Goal: Find specific page/section: Find specific page/section

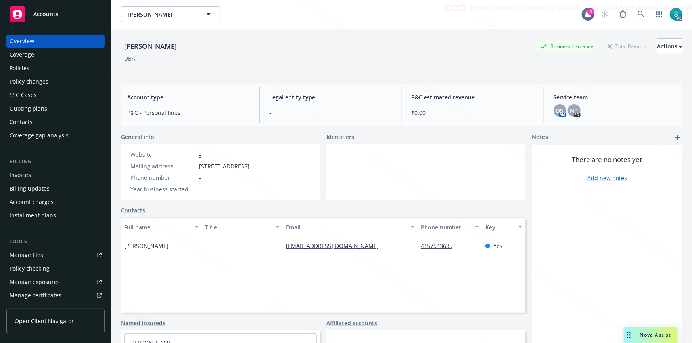
click at [234, 70] on div "[PERSON_NAME] Business Insurance Total Rewards Actions DBA: -" at bounding box center [402, 54] width 562 height 33
click at [673, 15] on img at bounding box center [676, 14] width 13 height 13
